Goal: Download file/media

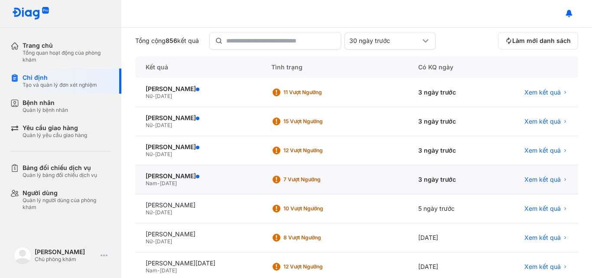
scroll to position [87, 0]
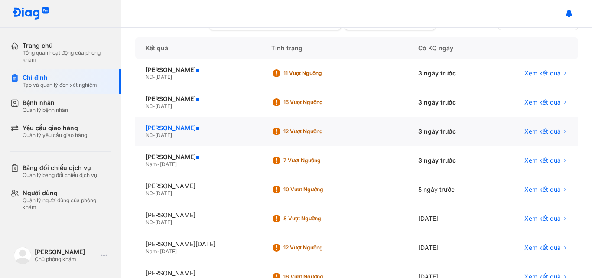
click at [191, 129] on div "[PERSON_NAME]" at bounding box center [197, 128] width 105 height 8
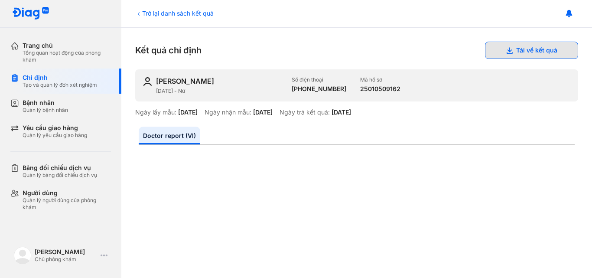
click at [518, 49] on button "Tải về kết quả" at bounding box center [531, 50] width 93 height 17
